Goal: Information Seeking & Learning: Learn about a topic

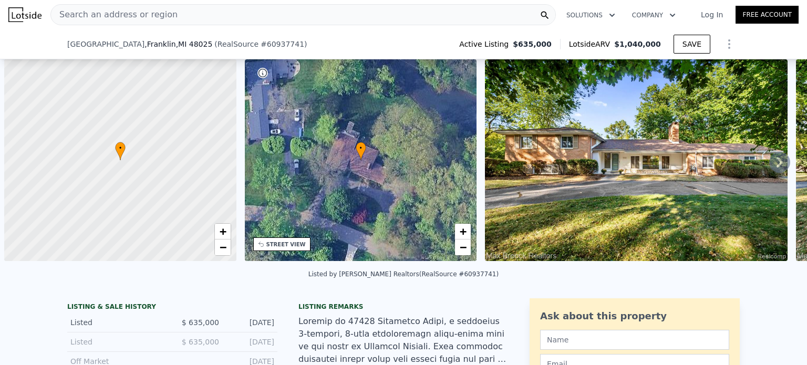
scroll to position [0, 4]
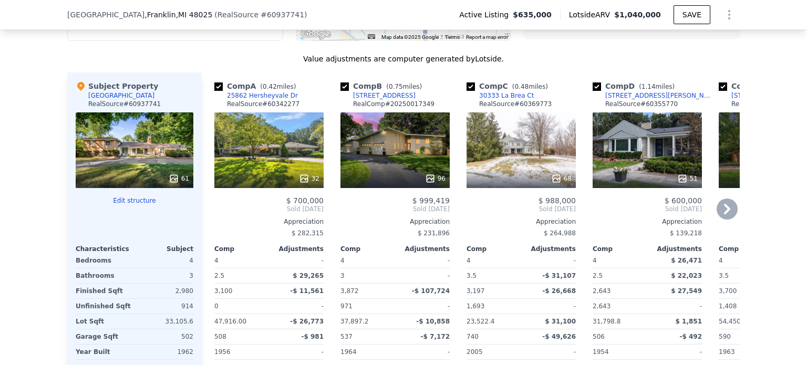
click at [728, 212] on icon at bounding box center [727, 209] width 21 height 21
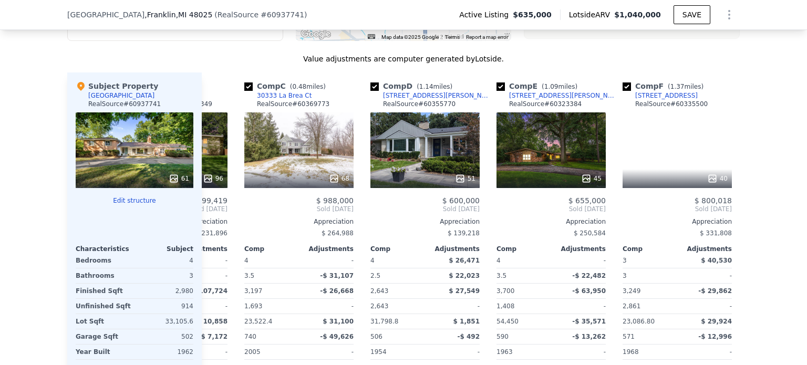
scroll to position [0, 252]
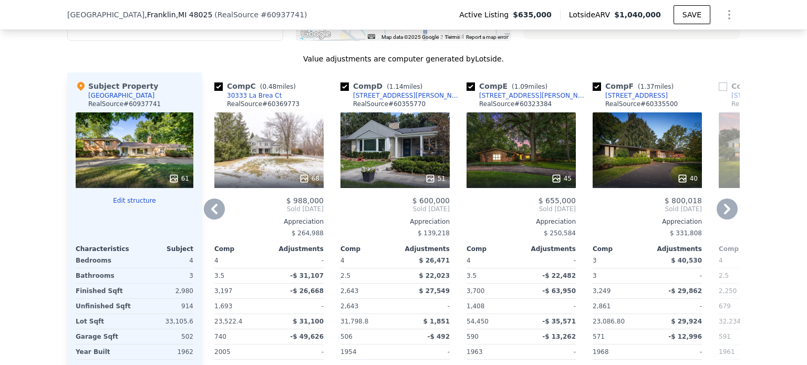
click at [726, 212] on icon at bounding box center [727, 209] width 21 height 21
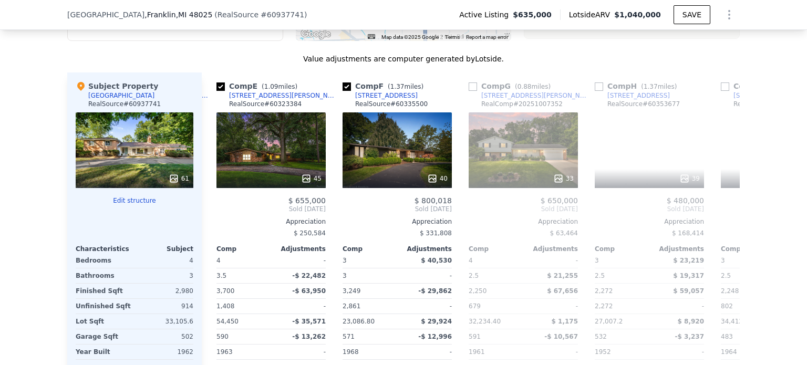
scroll to position [0, 505]
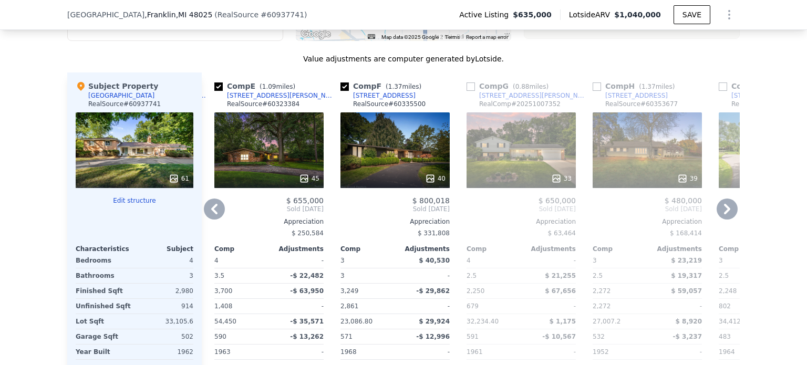
click at [726, 212] on icon at bounding box center [727, 209] width 21 height 21
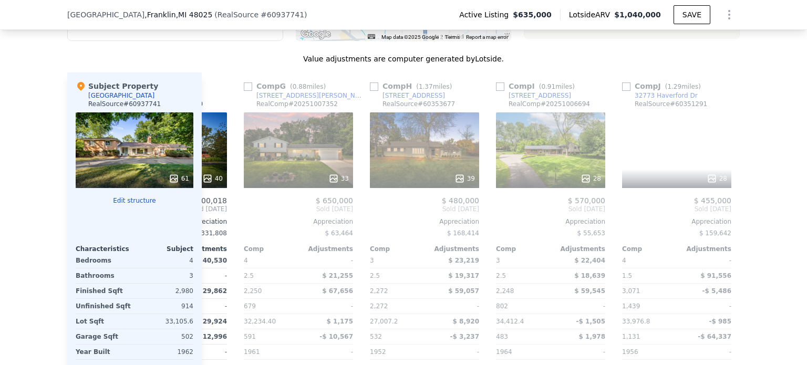
scroll to position [0, 757]
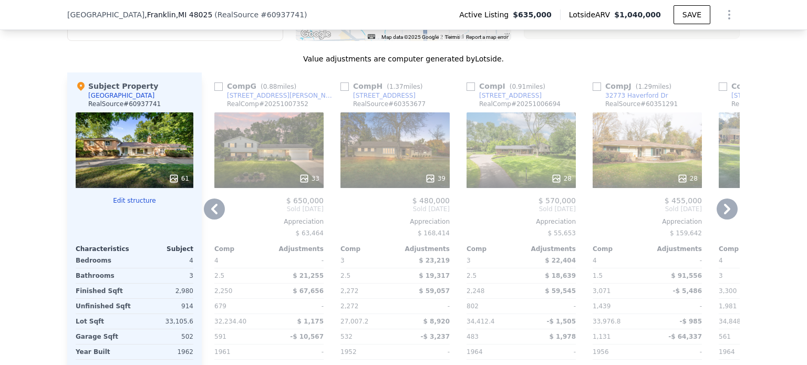
click at [204, 216] on icon at bounding box center [214, 209] width 21 height 21
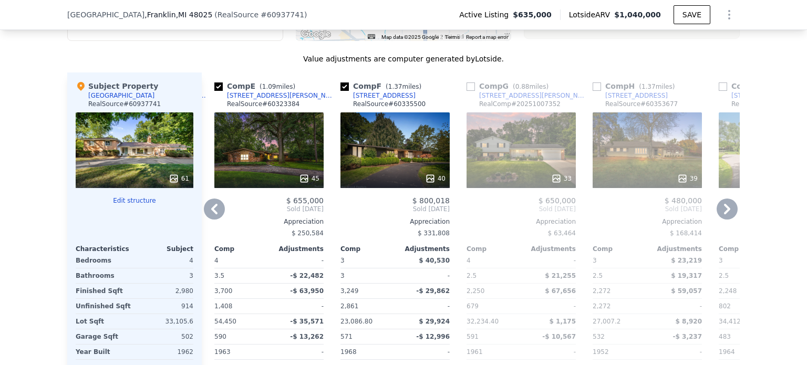
click at [211, 214] on icon at bounding box center [214, 209] width 6 height 11
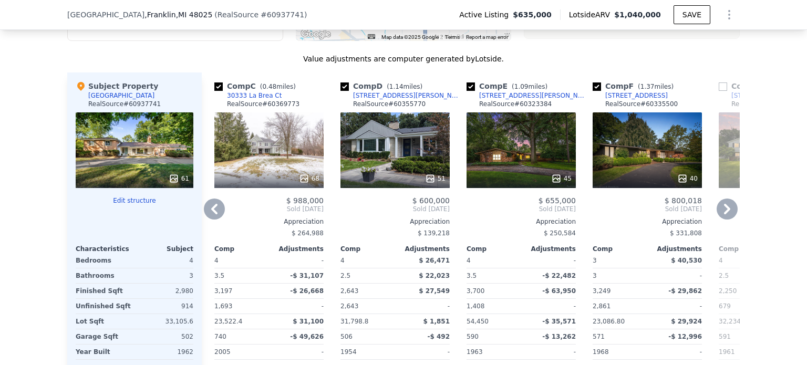
click at [210, 209] on icon at bounding box center [214, 209] width 21 height 21
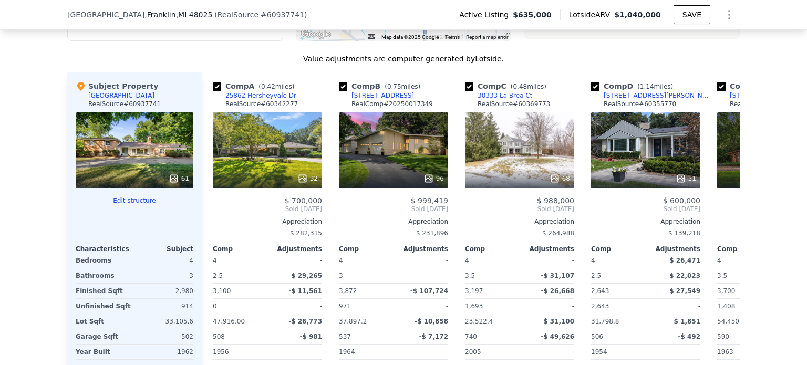
scroll to position [0, 0]
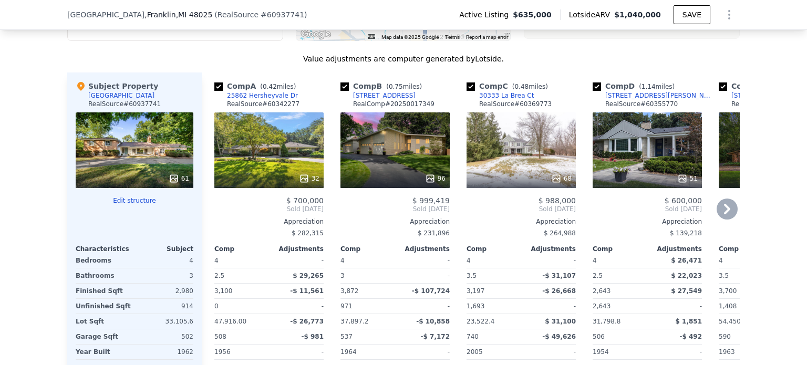
click at [214, 205] on div "$ 700,000" at bounding box center [268, 201] width 109 height 8
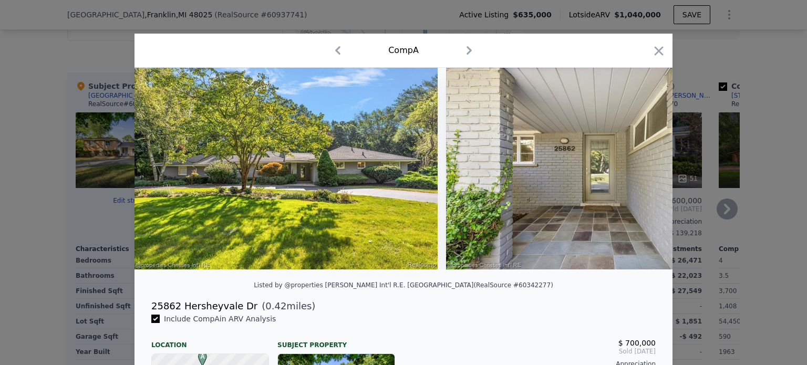
click at [43, 69] on div at bounding box center [403, 182] width 807 height 365
